Goal: Task Accomplishment & Management: Manage account settings

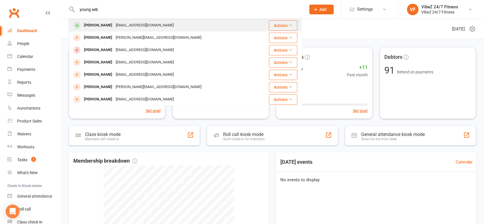
type input "young seb"
click at [102, 23] on div "[PERSON_NAME]" at bounding box center [98, 25] width 32 height 8
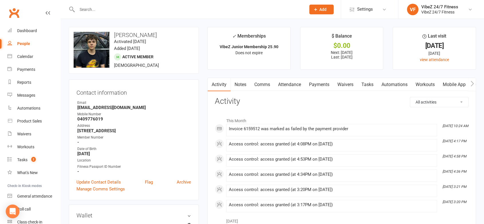
click at [309, 84] on link "Payments" at bounding box center [319, 84] width 28 height 13
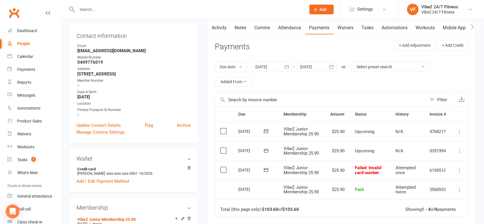
scroll to position [95, 0]
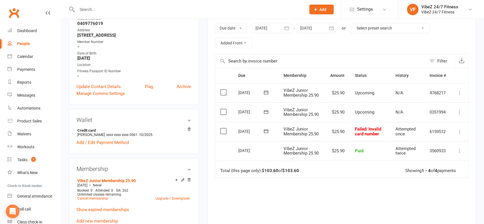
click at [461, 131] on icon at bounding box center [460, 132] width 6 height 6
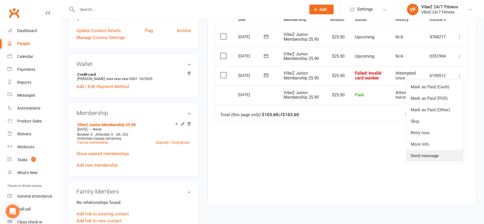
scroll to position [159, 0]
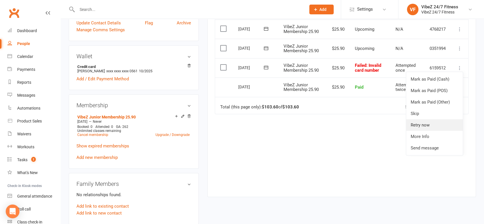
click at [416, 125] on link "Retry now" at bounding box center [434, 124] width 57 height 11
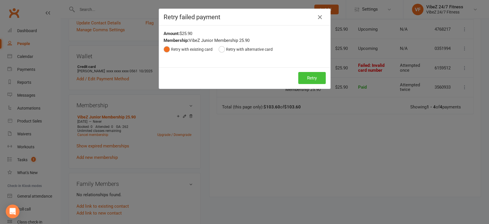
click at [304, 84] on div "Retry Retry" at bounding box center [244, 77] width 171 height 21
click at [305, 81] on button "Retry" at bounding box center [311, 78] width 27 height 12
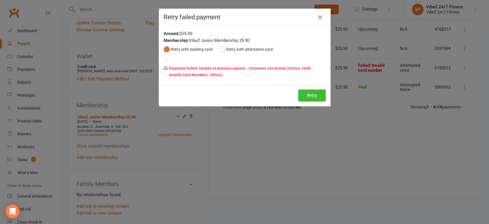
click at [316, 15] on icon "button" at bounding box center [319, 17] width 7 height 7
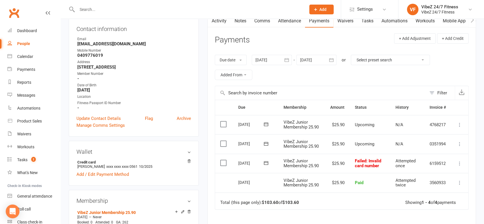
scroll to position [0, 0]
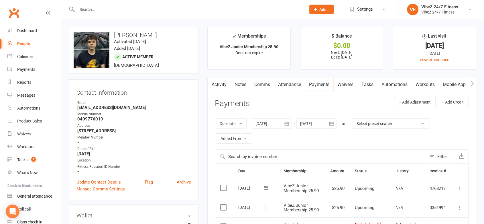
drag, startPoint x: 159, startPoint y: 33, endPoint x: 114, endPoint y: 35, distance: 44.1
click at [114, 35] on h3 "[PERSON_NAME]" at bounding box center [134, 35] width 120 height 6
copy h3 "[PERSON_NAME]"
